Goal: Information Seeking & Learning: Learn about a topic

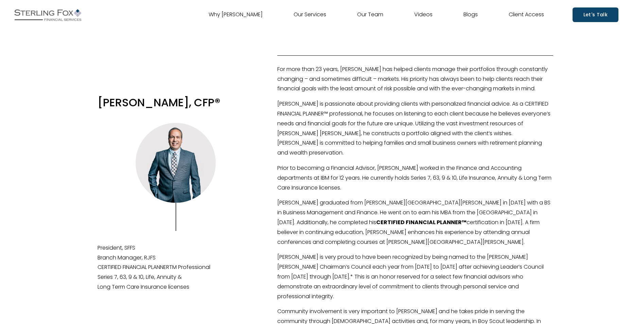
click at [374, 11] on link "Our Team" at bounding box center [370, 15] width 26 height 11
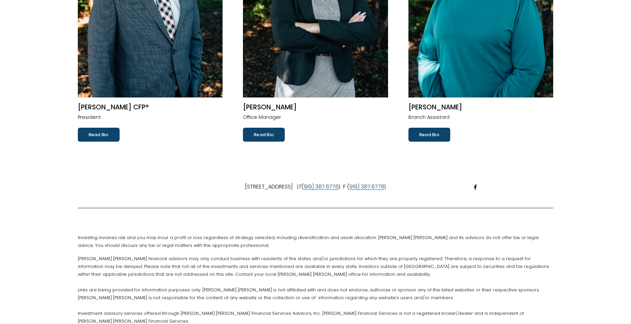
scroll to position [187, 0]
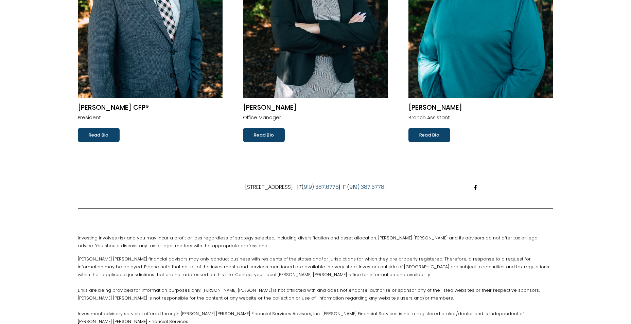
click at [98, 139] on link "Read Bio" at bounding box center [99, 135] width 42 height 14
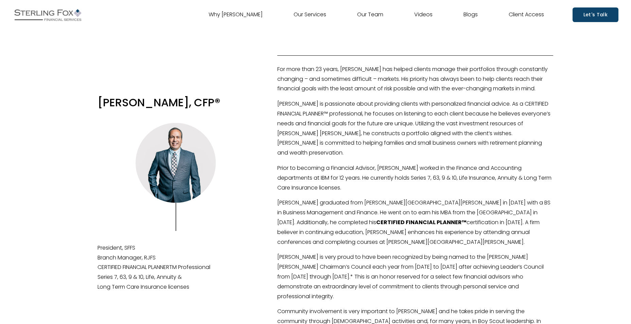
click at [364, 17] on link "Our Team" at bounding box center [370, 15] width 26 height 11
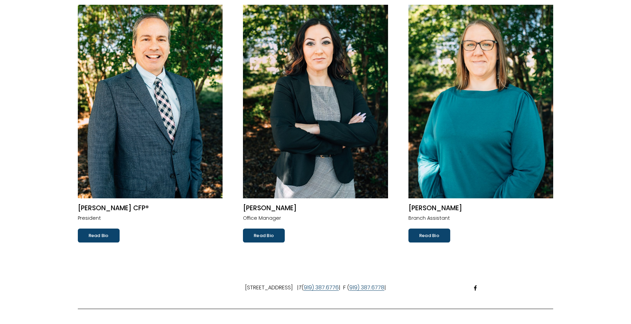
scroll to position [87, 0]
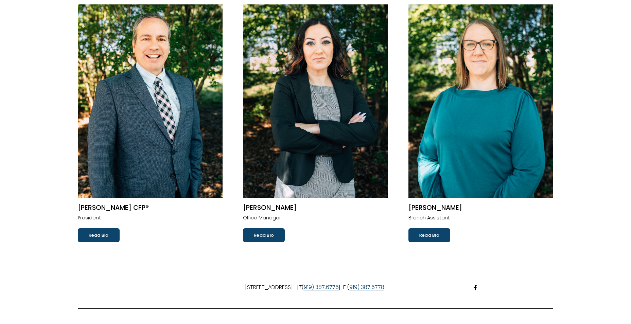
click at [79, 238] on link "Read Bio" at bounding box center [99, 235] width 42 height 14
click at [86, 239] on link "Read Bio" at bounding box center [99, 235] width 42 height 14
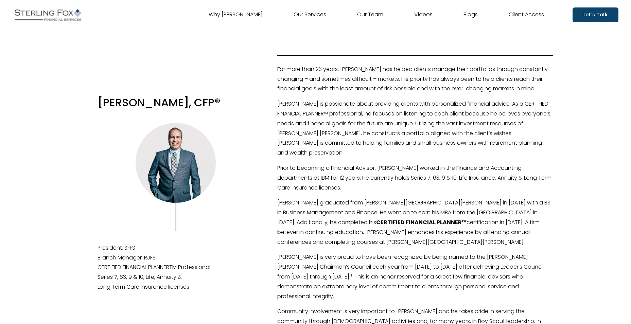
click at [361, 18] on link "Our Team" at bounding box center [370, 15] width 26 height 11
